Goal: Information Seeking & Learning: Understand process/instructions

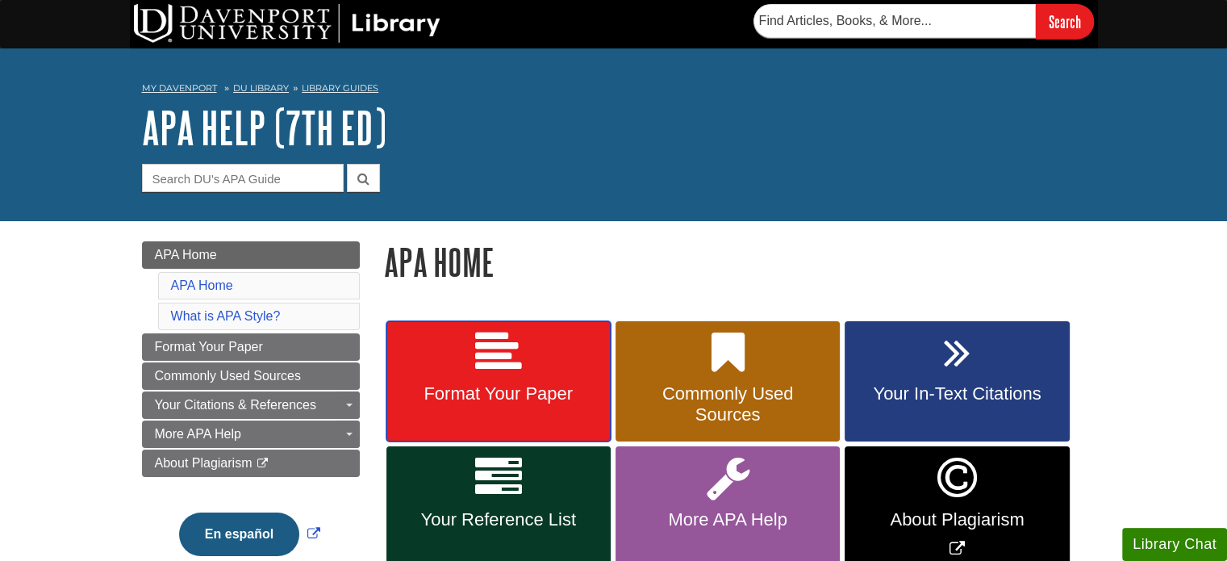
click at [532, 357] on link "Format Your Paper" at bounding box center [498, 381] width 224 height 121
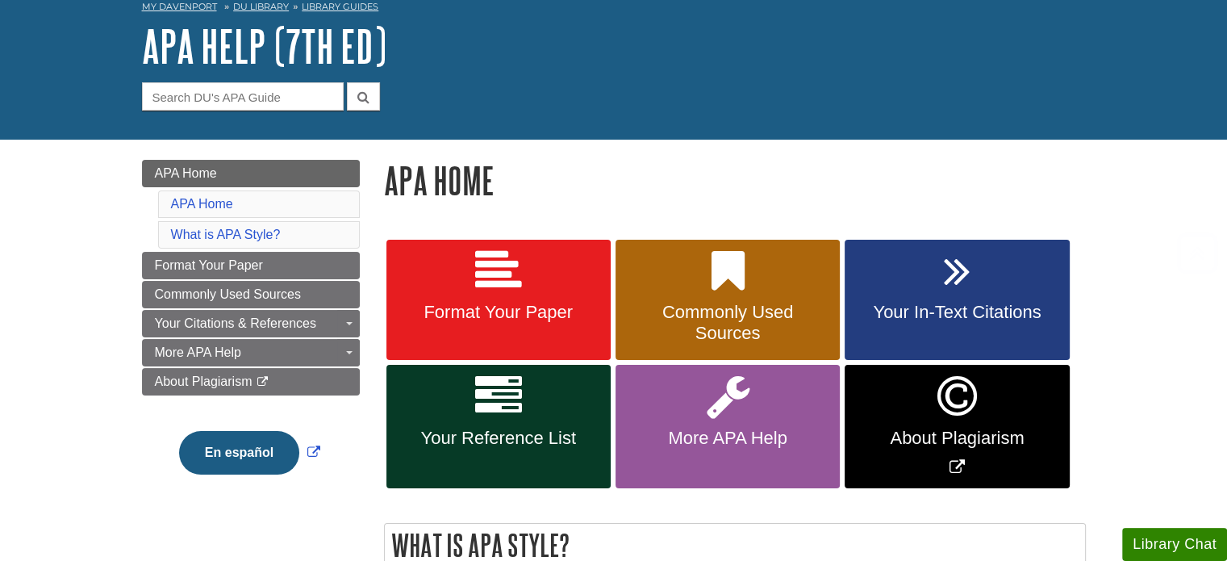
scroll to position [242, 0]
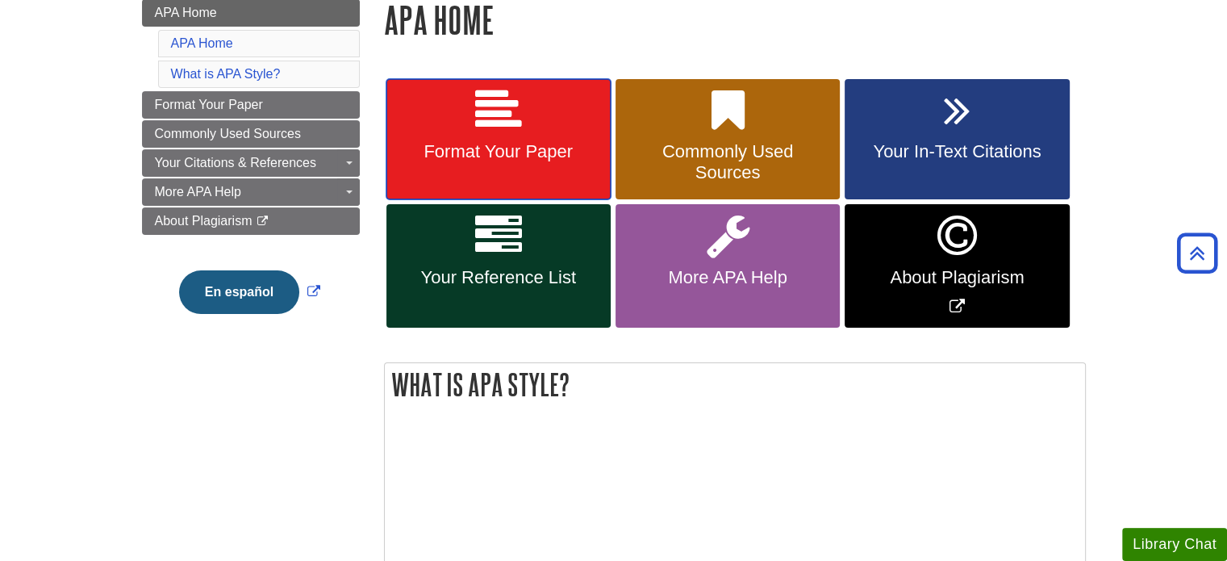
click at [513, 180] on link "Format Your Paper" at bounding box center [498, 139] width 224 height 121
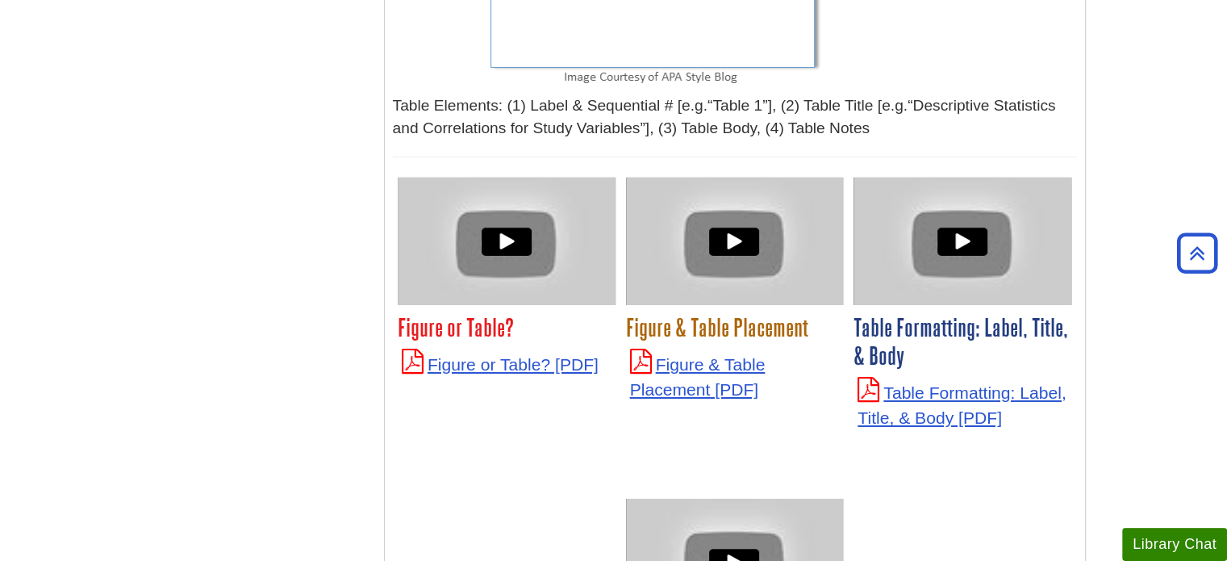
scroll to position [6049, 0]
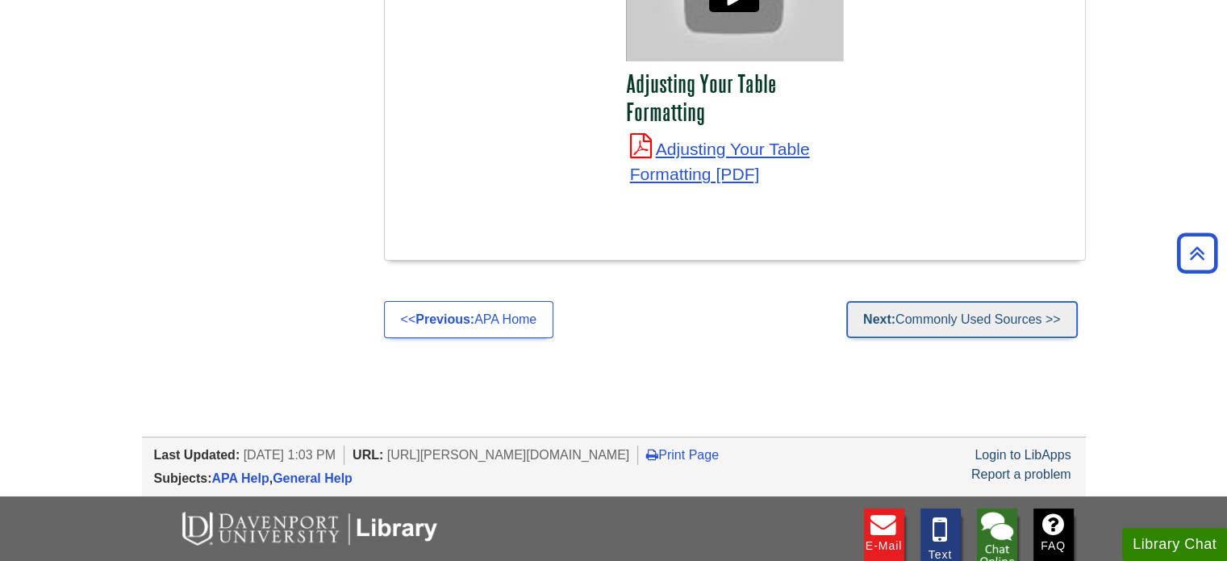
click at [1045, 301] on link "Next: Commonly Used Sources >>" at bounding box center [961, 319] width 231 height 37
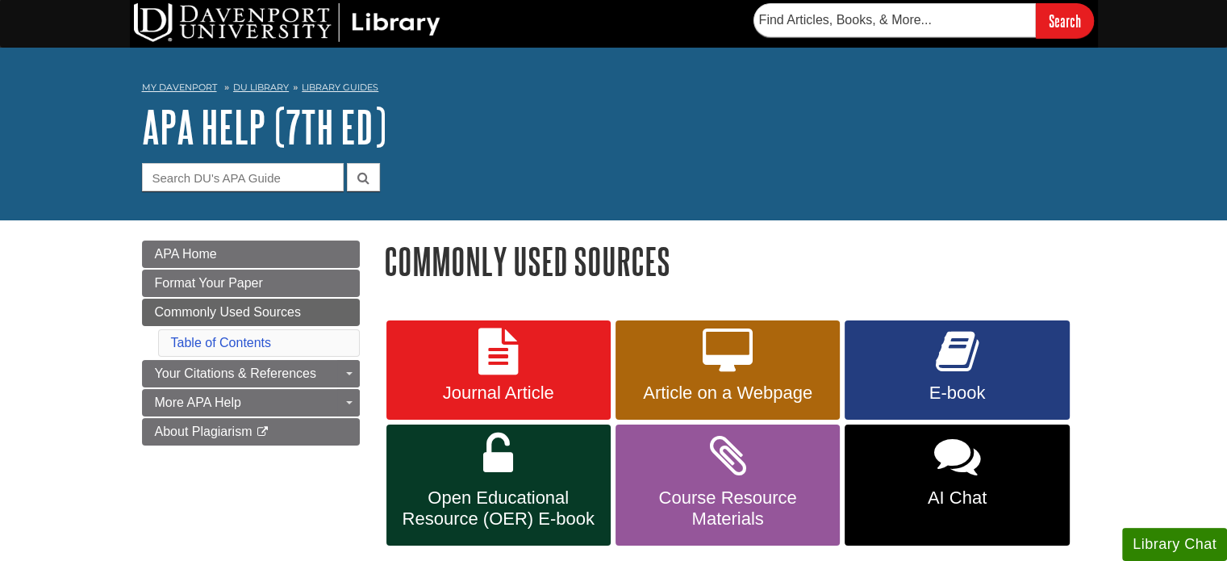
scroll to position [323, 0]
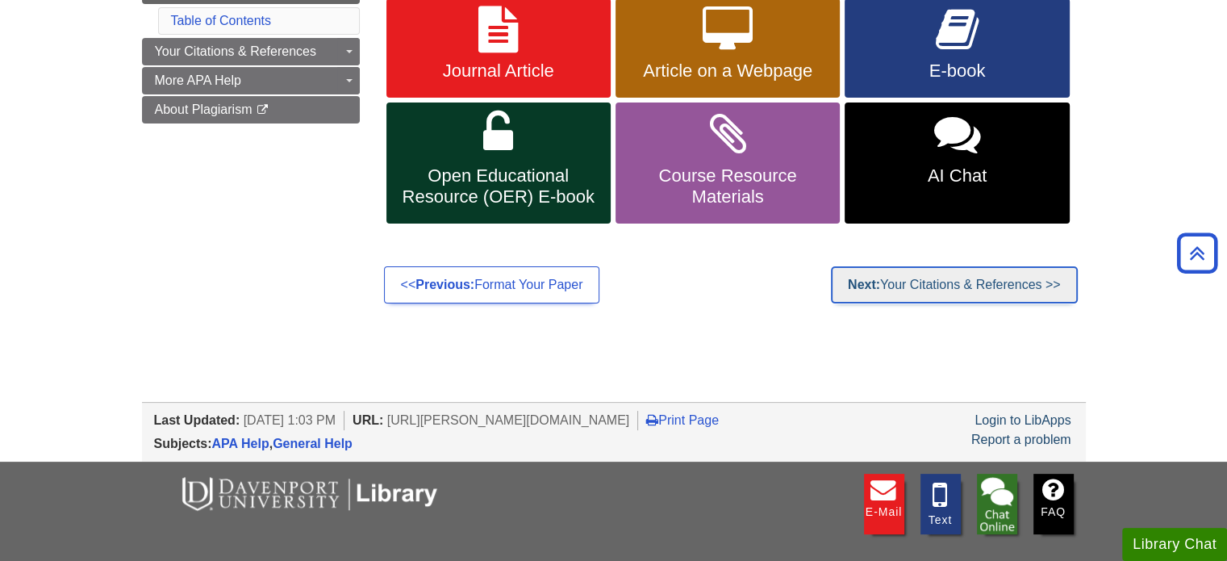
click at [1028, 280] on link "Next: Your Citations & References >>" at bounding box center [954, 284] width 247 height 37
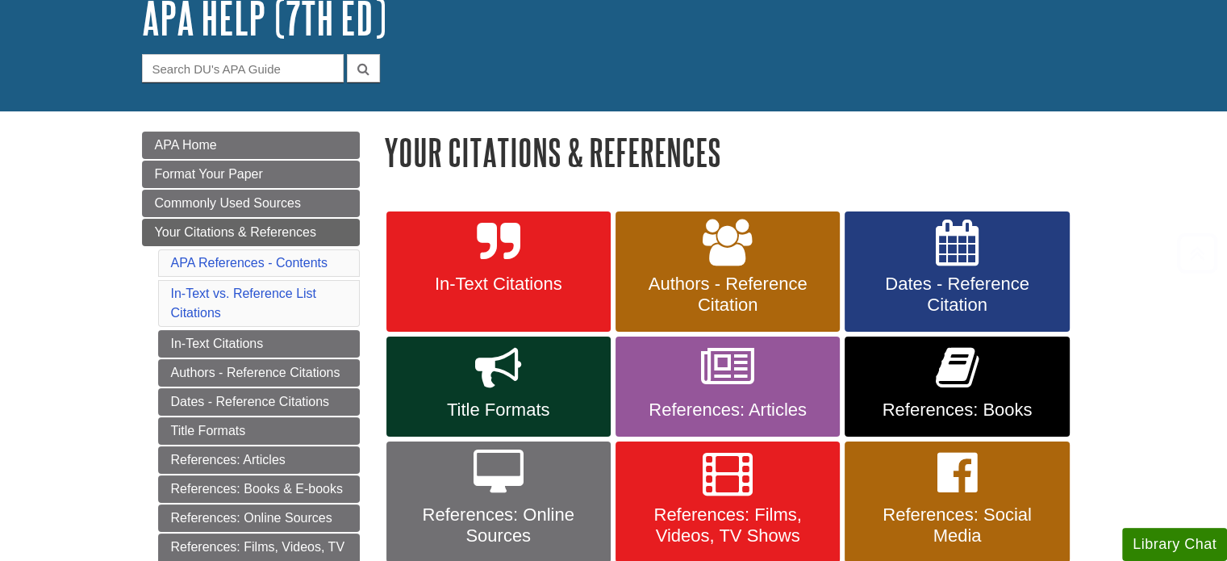
scroll to position [323, 0]
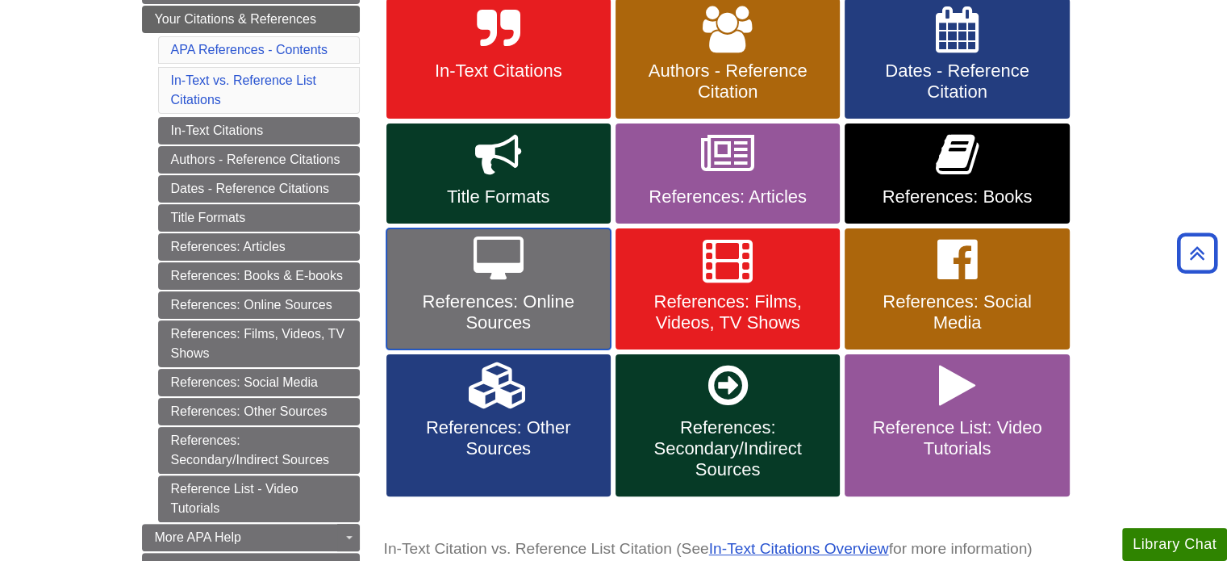
click at [483, 281] on icon at bounding box center [498, 259] width 50 height 47
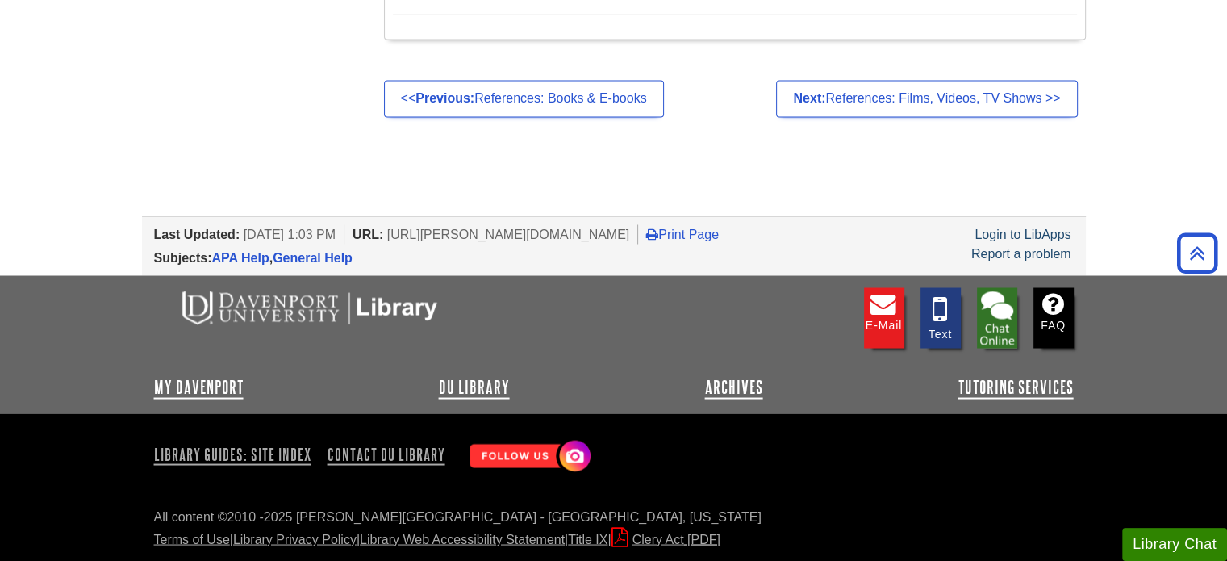
scroll to position [15728, 0]
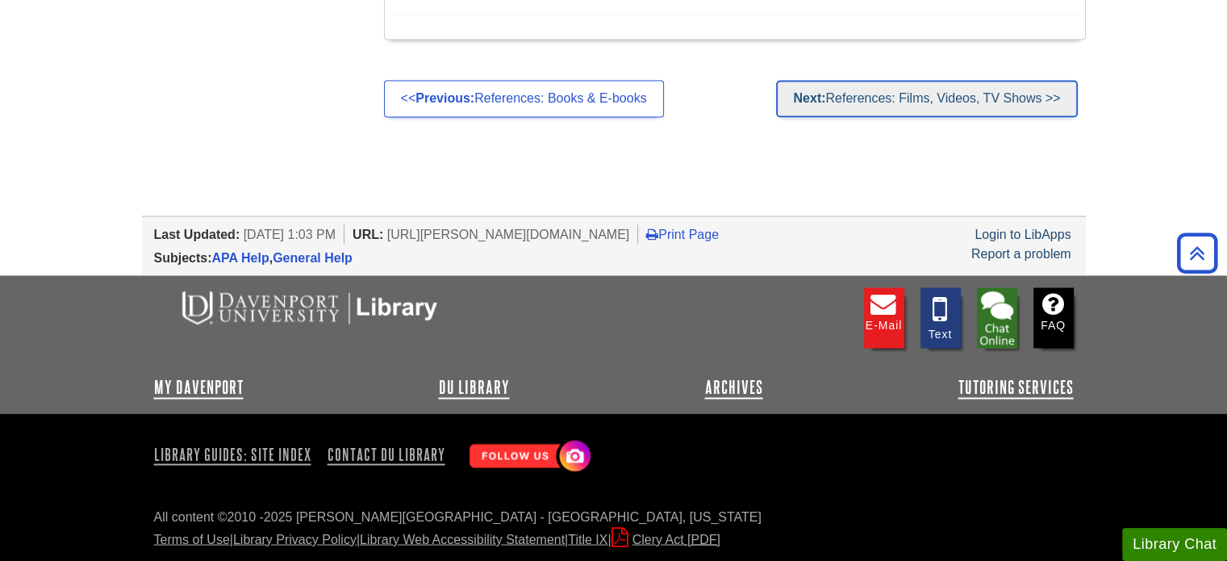
click at [822, 117] on link "Next: References: Films, Videos, TV Shows >>" at bounding box center [926, 98] width 301 height 37
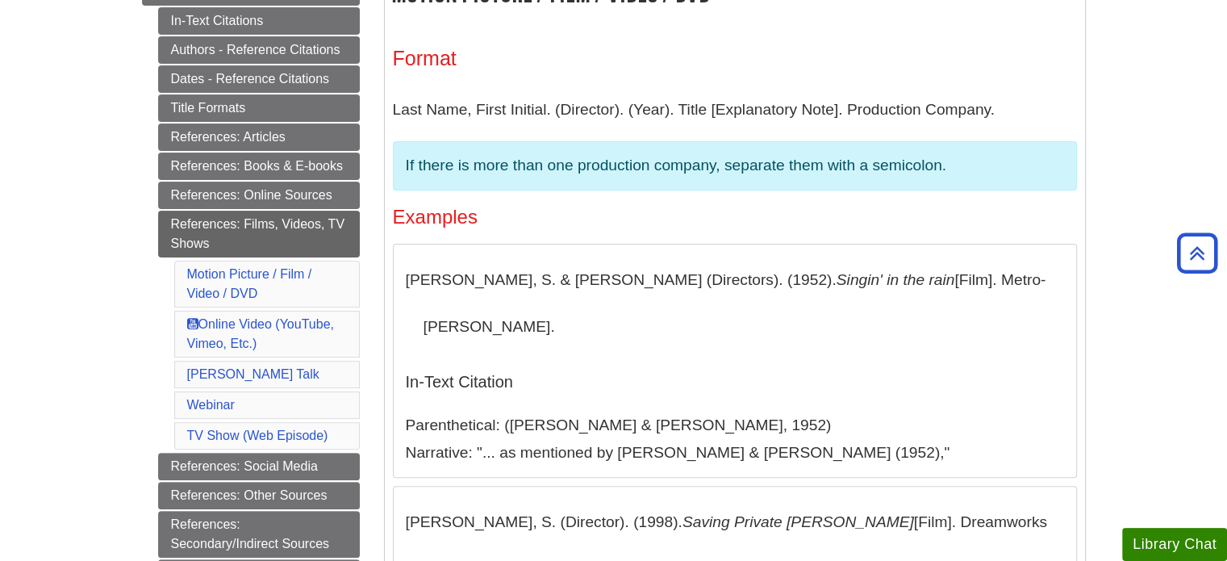
scroll to position [484, 0]
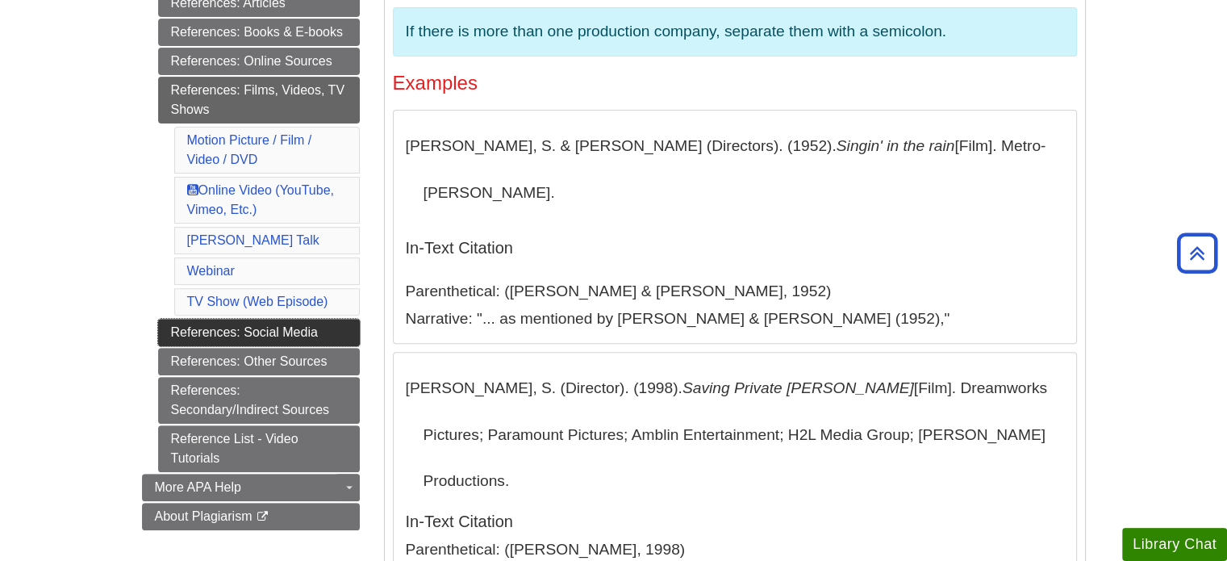
click at [237, 325] on link "References: Social Media" at bounding box center [259, 332] width 202 height 27
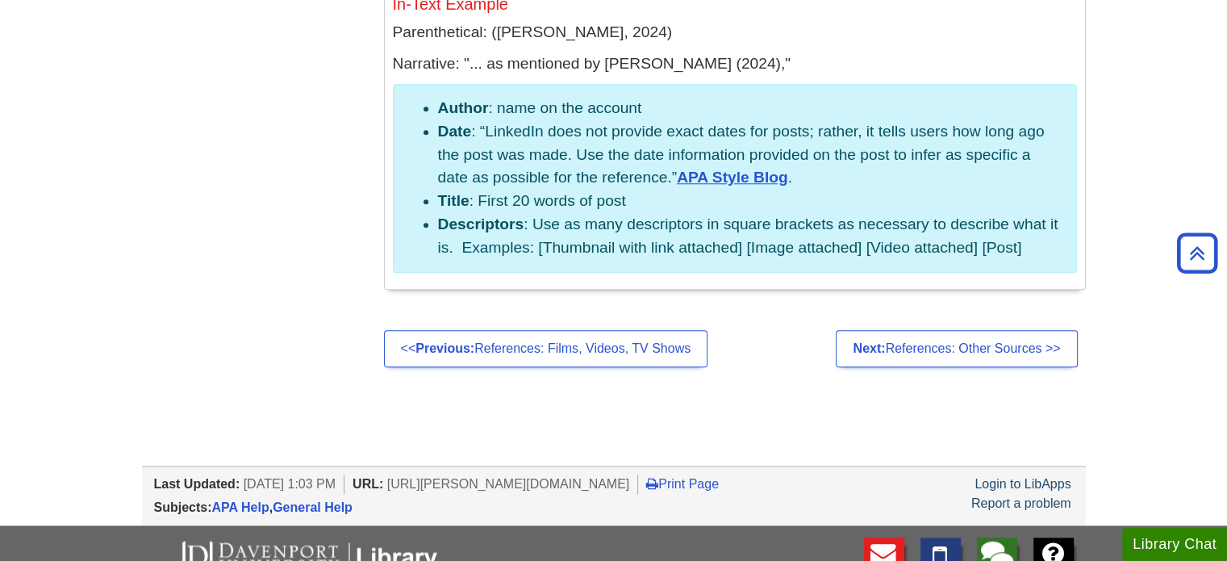
scroll to position [7904, 0]
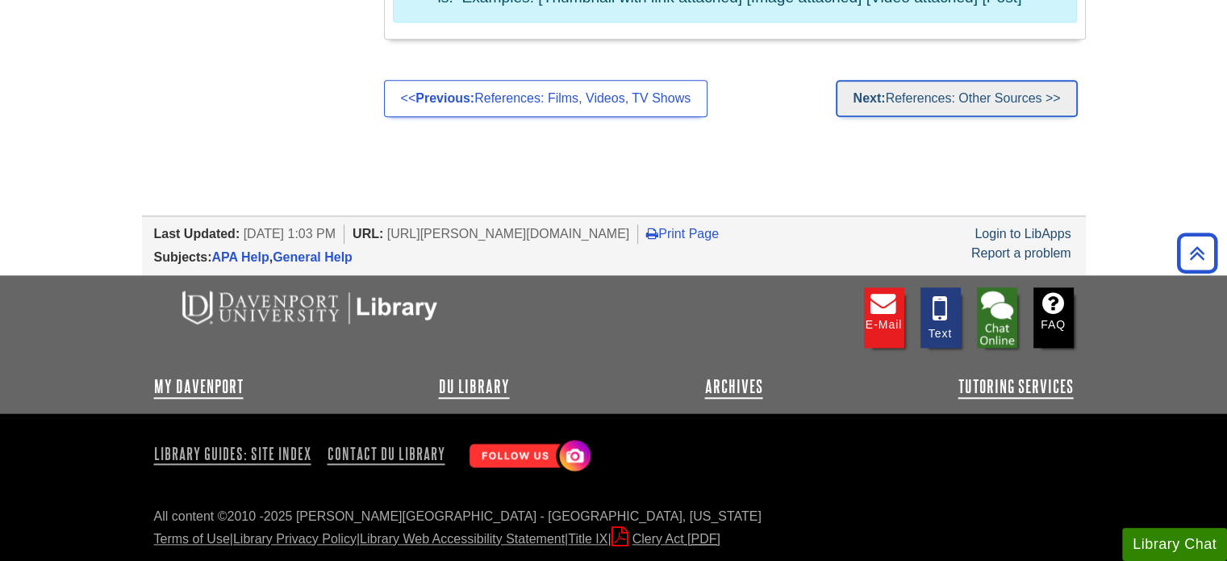
click at [853, 105] on strong "Next:" at bounding box center [869, 98] width 32 height 14
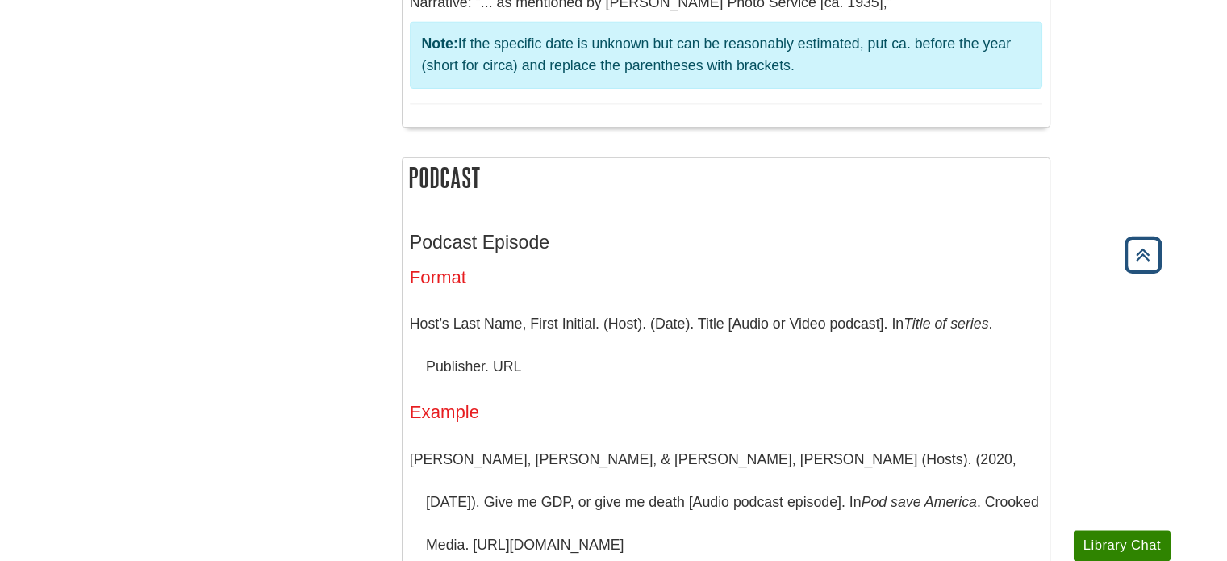
scroll to position [3629, 0]
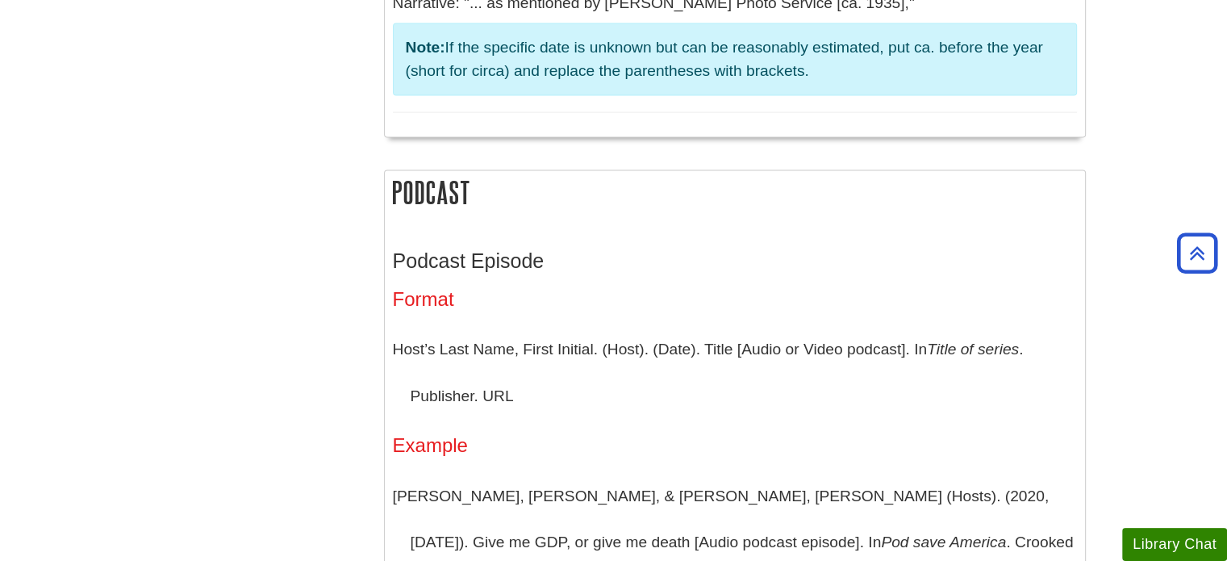
click at [527, 326] on p "Host’s Last Name, First Initial. (Host). (Date). Title [Audio or Video podcast]…" at bounding box center [735, 372] width 684 height 93
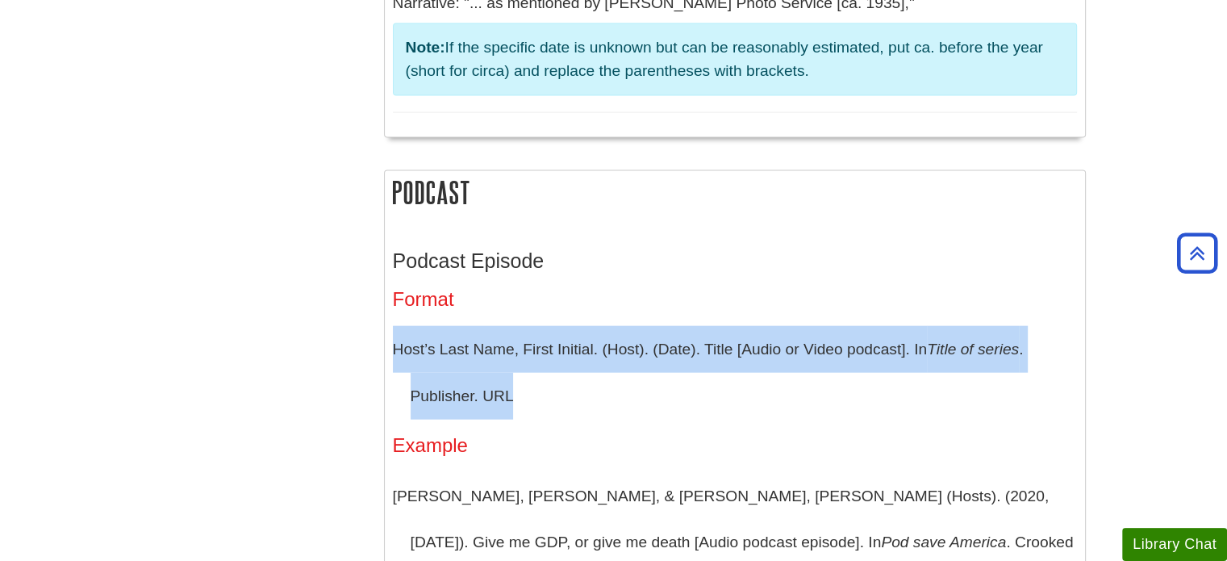
drag, startPoint x: 394, startPoint y: 248, endPoint x: 519, endPoint y: 287, distance: 130.9
click at [519, 326] on p "Host’s Last Name, First Initial. (Host). (Date). Title [Audio or Video podcast]…" at bounding box center [735, 372] width 684 height 93
copy p "Host’s Last Name, First Initial. (Host). (Date). Title [Audio or Video podcast]…"
